Goal: Information Seeking & Learning: Understand process/instructions

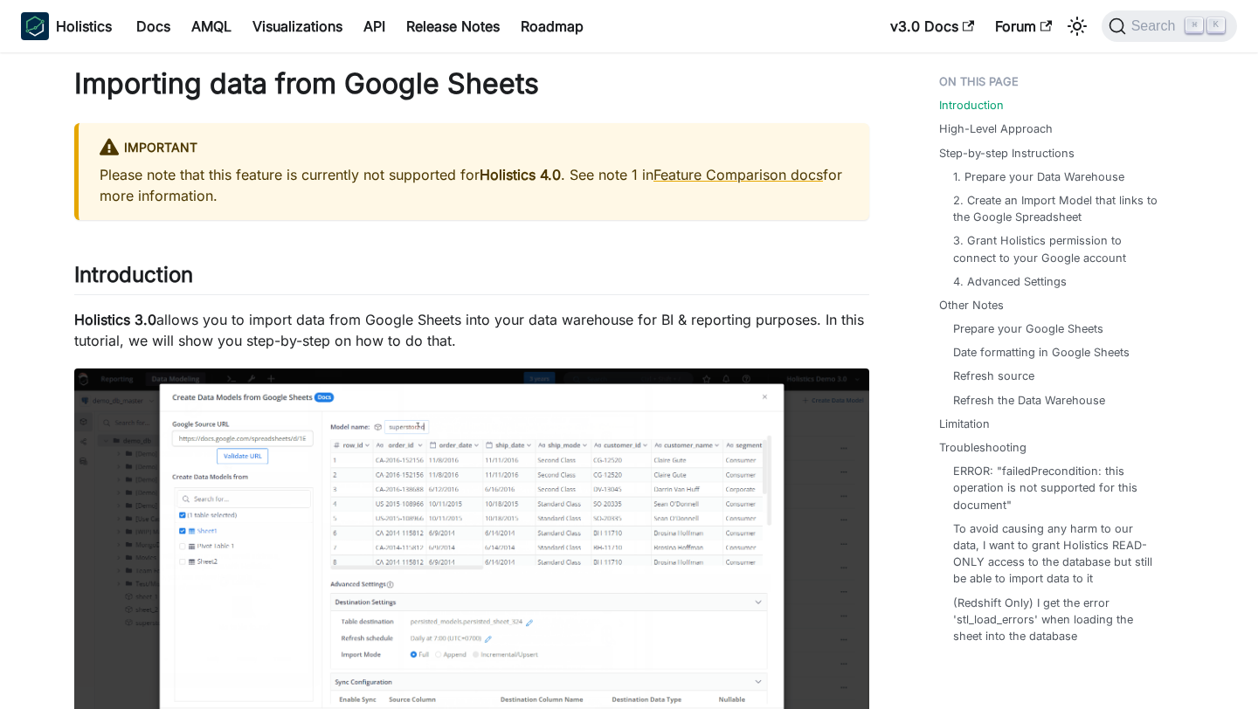
click at [491, 86] on h1 "Importing data from Google Sheets" at bounding box center [471, 83] width 795 height 35
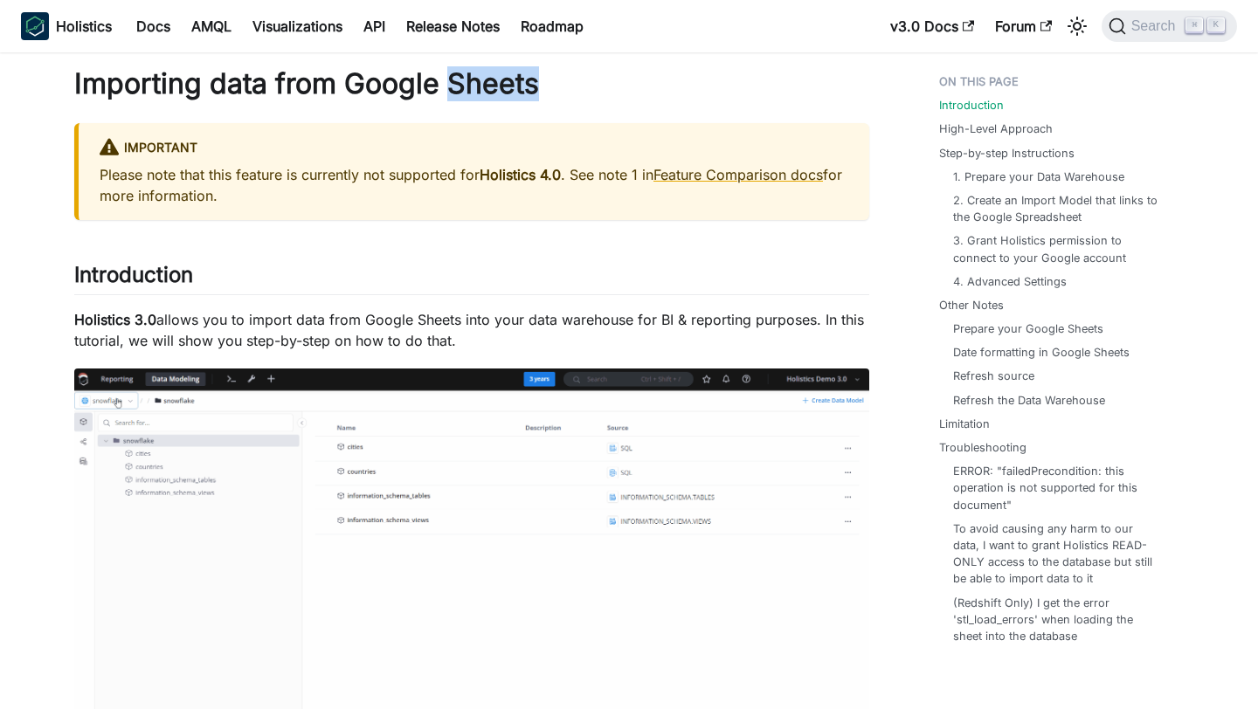
click at [491, 86] on h1 "Importing data from Google Sheets" at bounding box center [471, 83] width 795 height 35
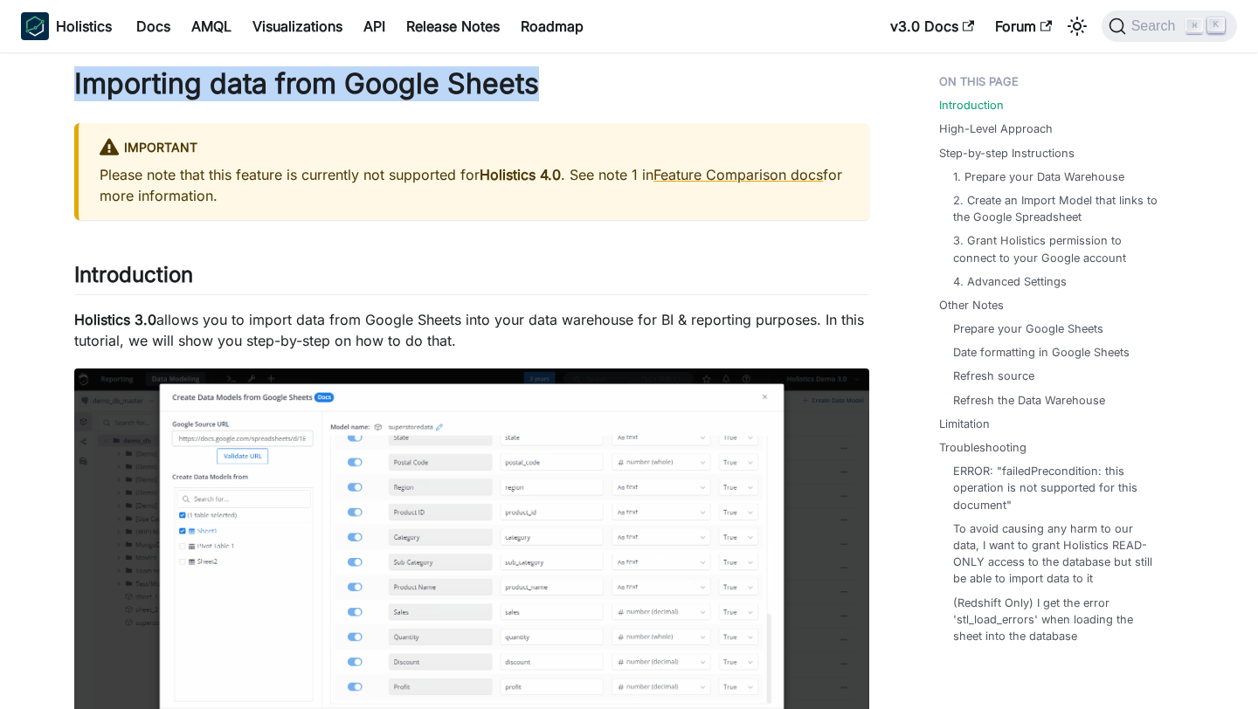
copy div "Importing data from Google Sheets"
